Goal: Information Seeking & Learning: Learn about a topic

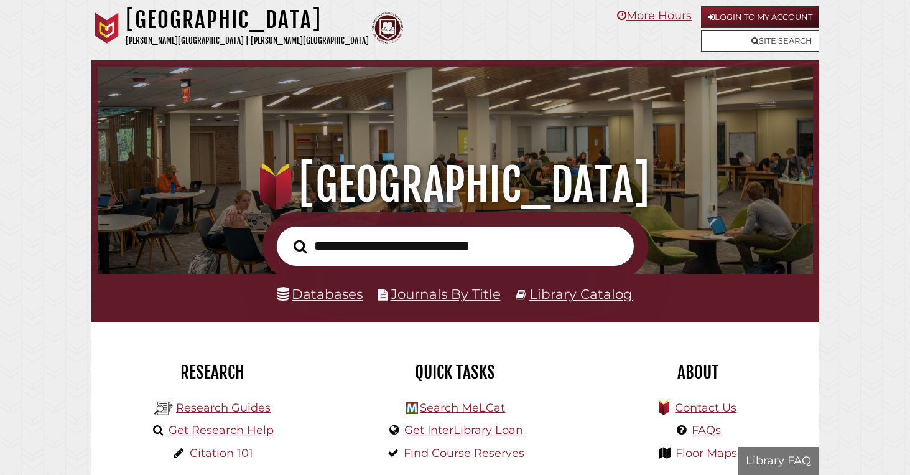
scroll to position [236, 709]
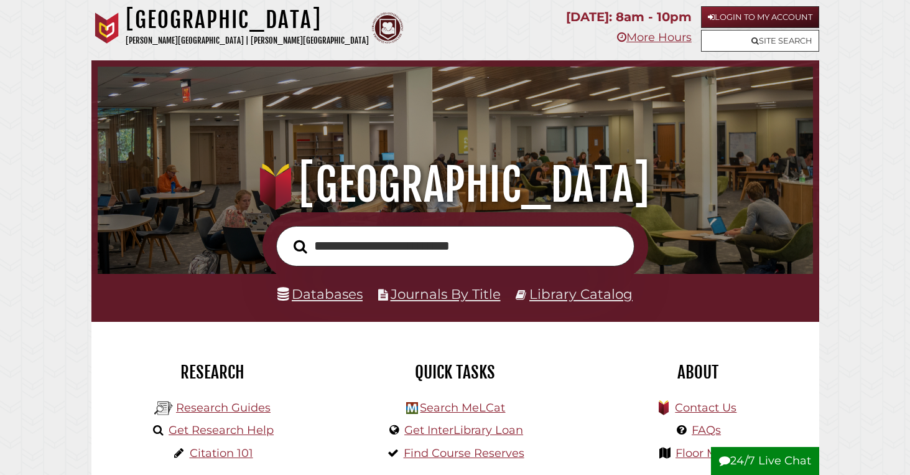
type input "**********"
click at [287, 236] on button "Search" at bounding box center [300, 246] width 26 height 21
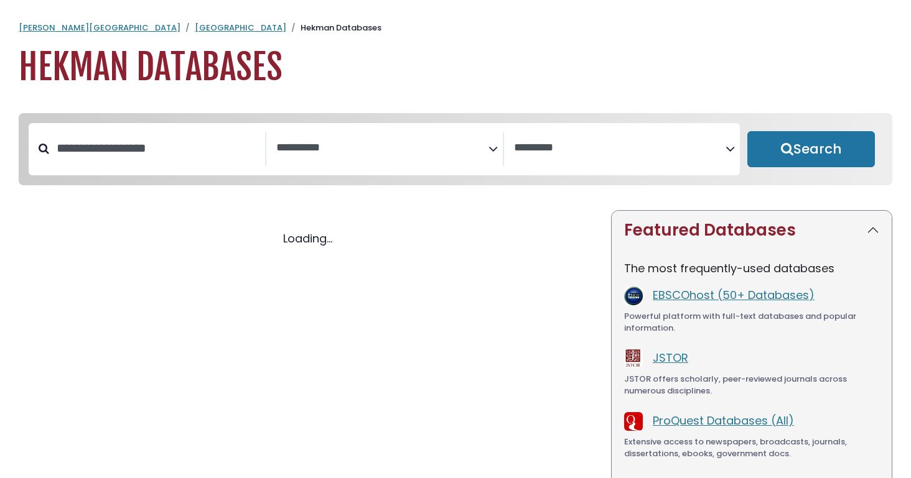
select select "Database Subject Filter"
select select "Database Vendors Filter"
select select "Database Subject Filter"
select select "Database Vendors Filter"
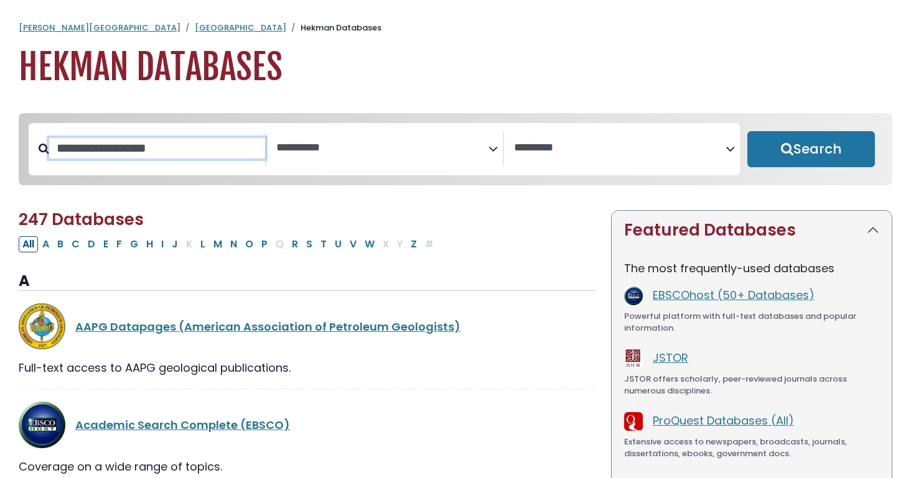
click at [132, 143] on input "Search database by title or keyword" at bounding box center [157, 148] width 216 height 21
type input "*****"
click at [747, 131] on button "Search" at bounding box center [811, 149] width 128 height 36
select select "Database Subject Filter"
select select "Database Vendors Filter"
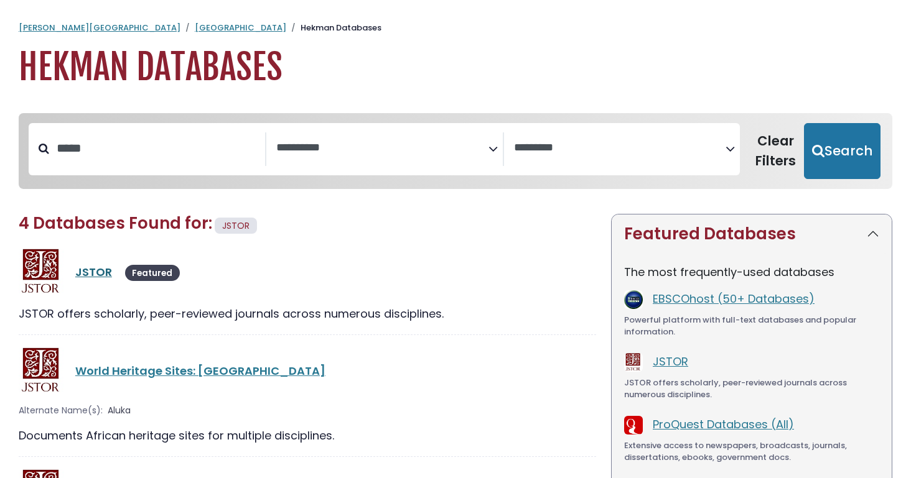
click at [83, 273] on link "JSTOR" at bounding box center [93, 272] width 37 height 16
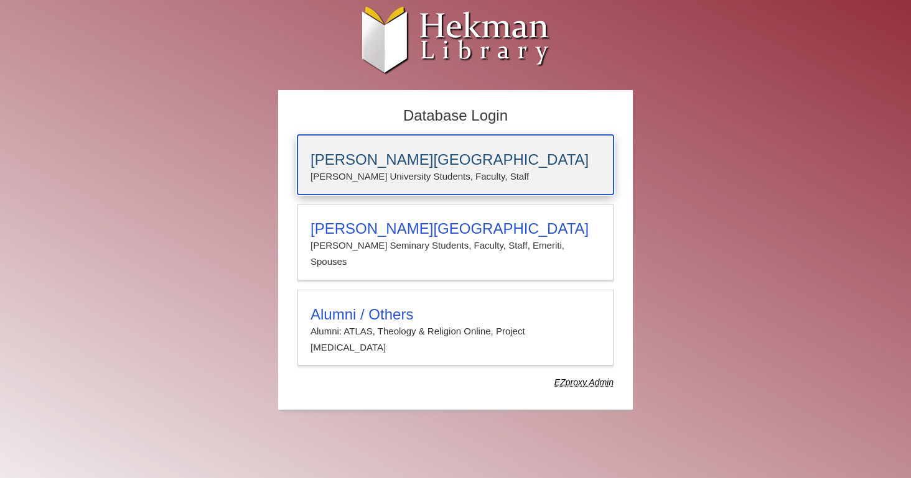
click at [357, 147] on div "Calvin University Calvin University Students, Faculty, Staff" at bounding box center [455, 165] width 316 height 60
